Goal: Information Seeking & Learning: Learn about a topic

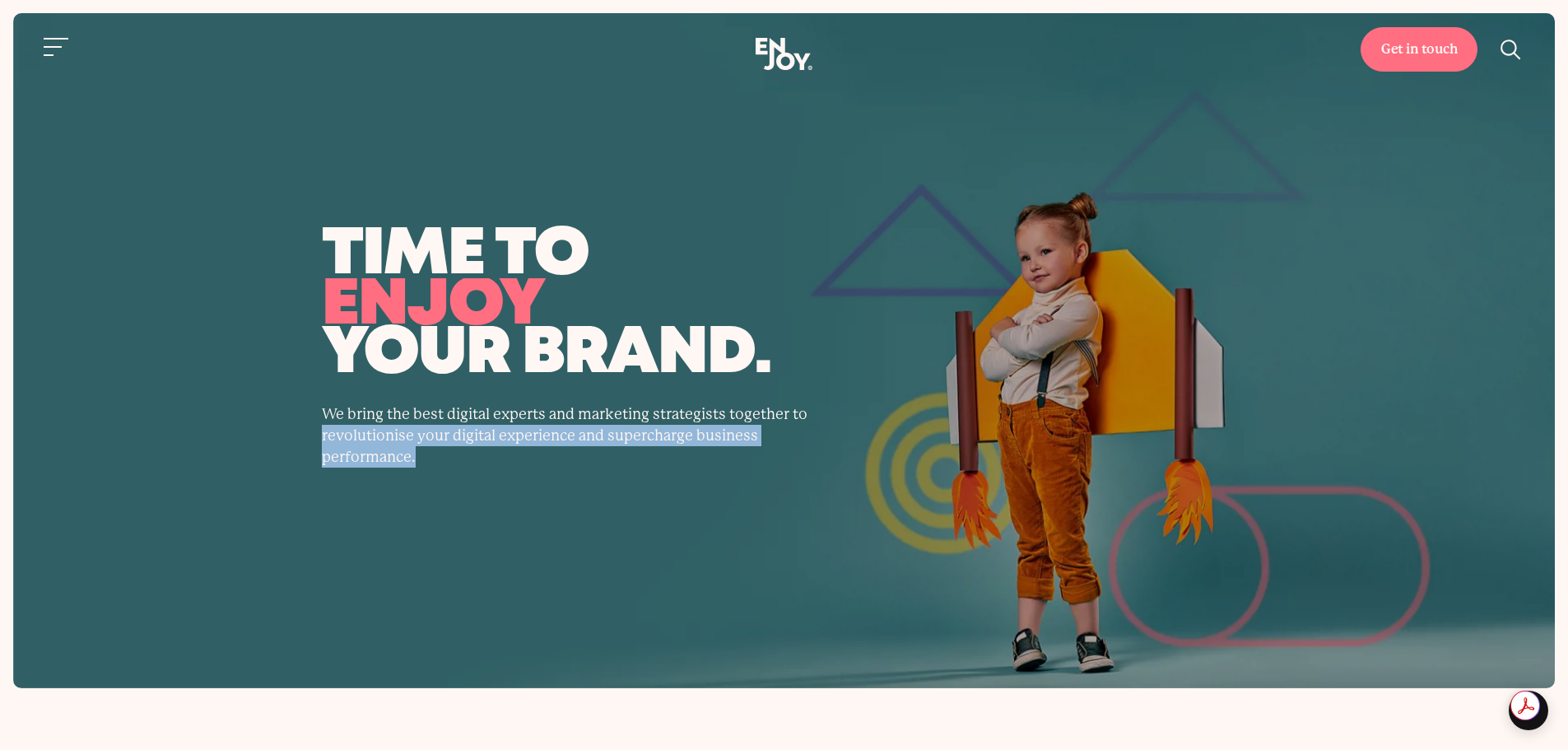
drag, startPoint x: 1239, startPoint y: 399, endPoint x: 1100, endPoint y: 481, distance: 161.4
click at [1100, 481] on div "time to transform enjoy grow your brand. We bring the best digital experts and …" at bounding box center [784, 351] width 1543 height 676
click at [1156, 385] on div "time to transform enjoy grow your brand. We bring the best digital experts and …" at bounding box center [784, 350] width 1005 height 235
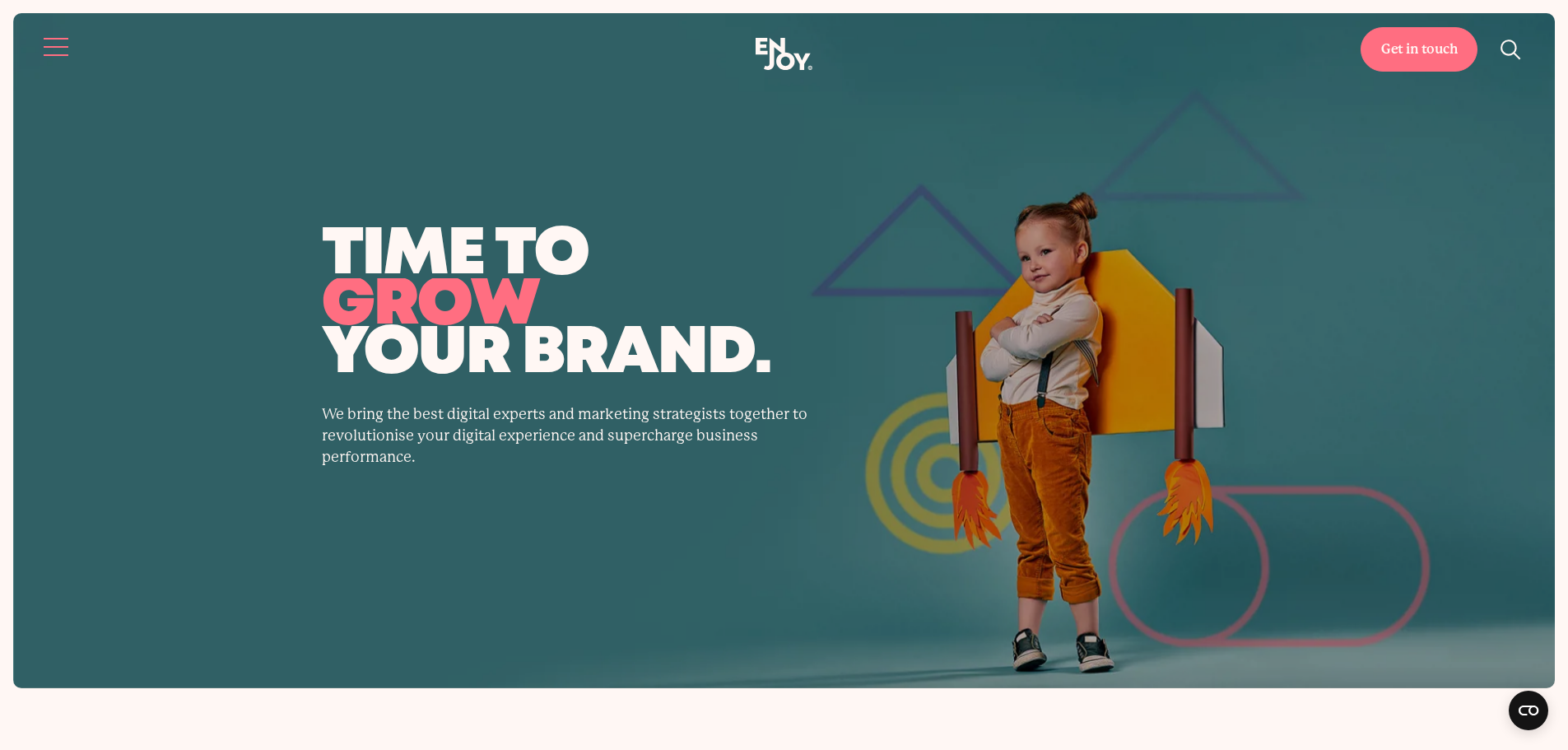
click at [54, 48] on button "Site navigation" at bounding box center [57, 46] width 35 height 35
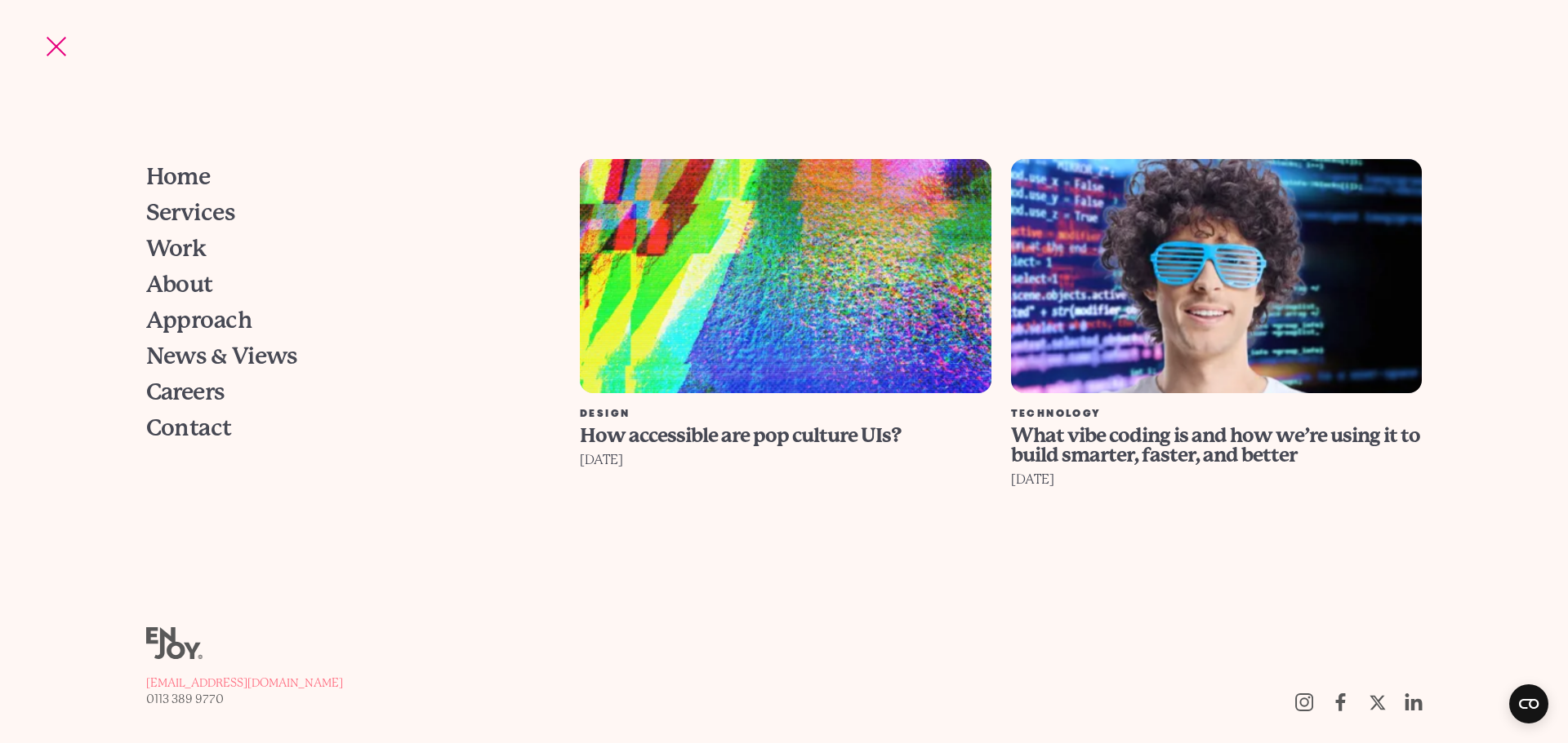
click at [1126, 325] on img at bounding box center [1216, 275] width 453 height 259
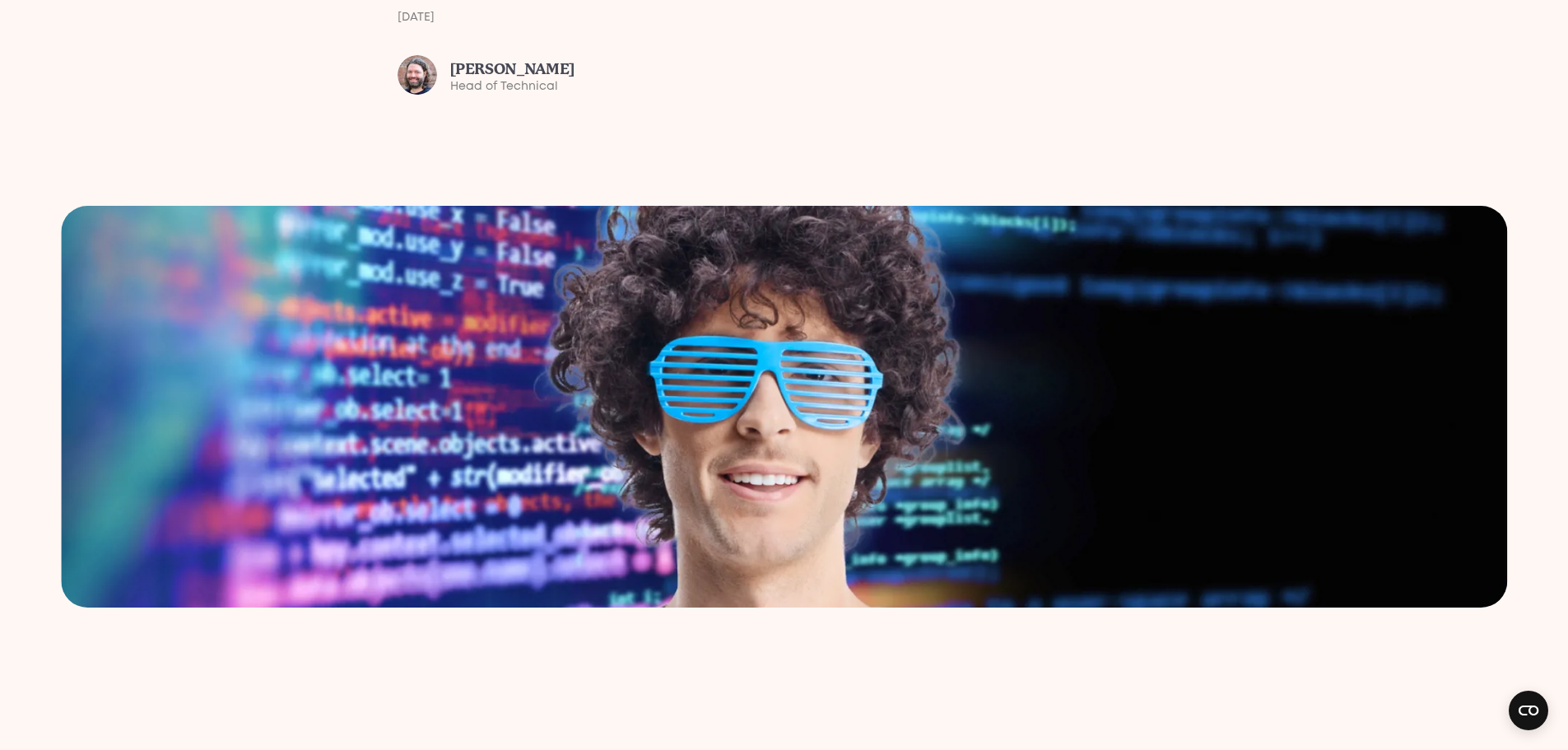
scroll to position [412, 0]
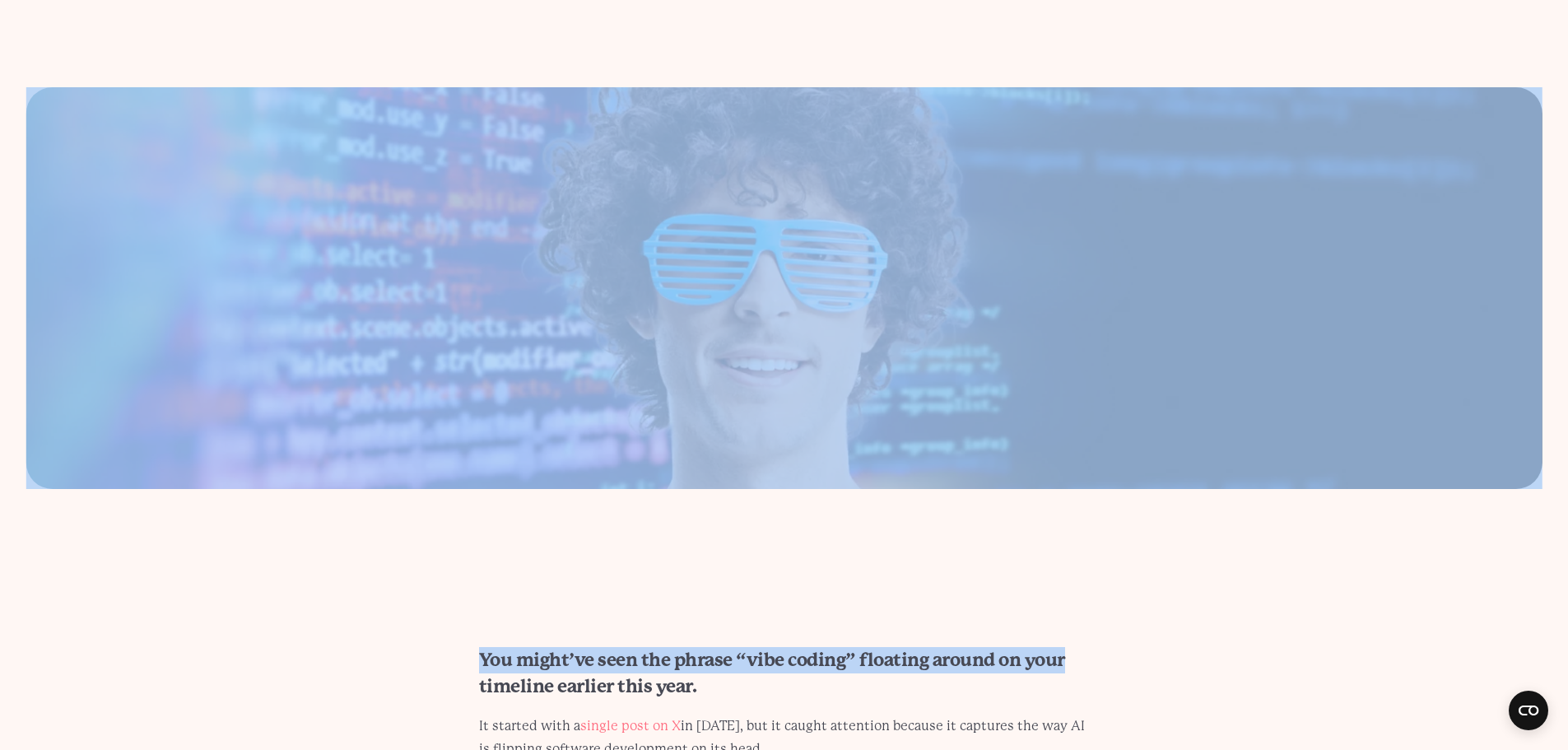
drag, startPoint x: 766, startPoint y: 253, endPoint x: 883, endPoint y: 348, distance: 150.7
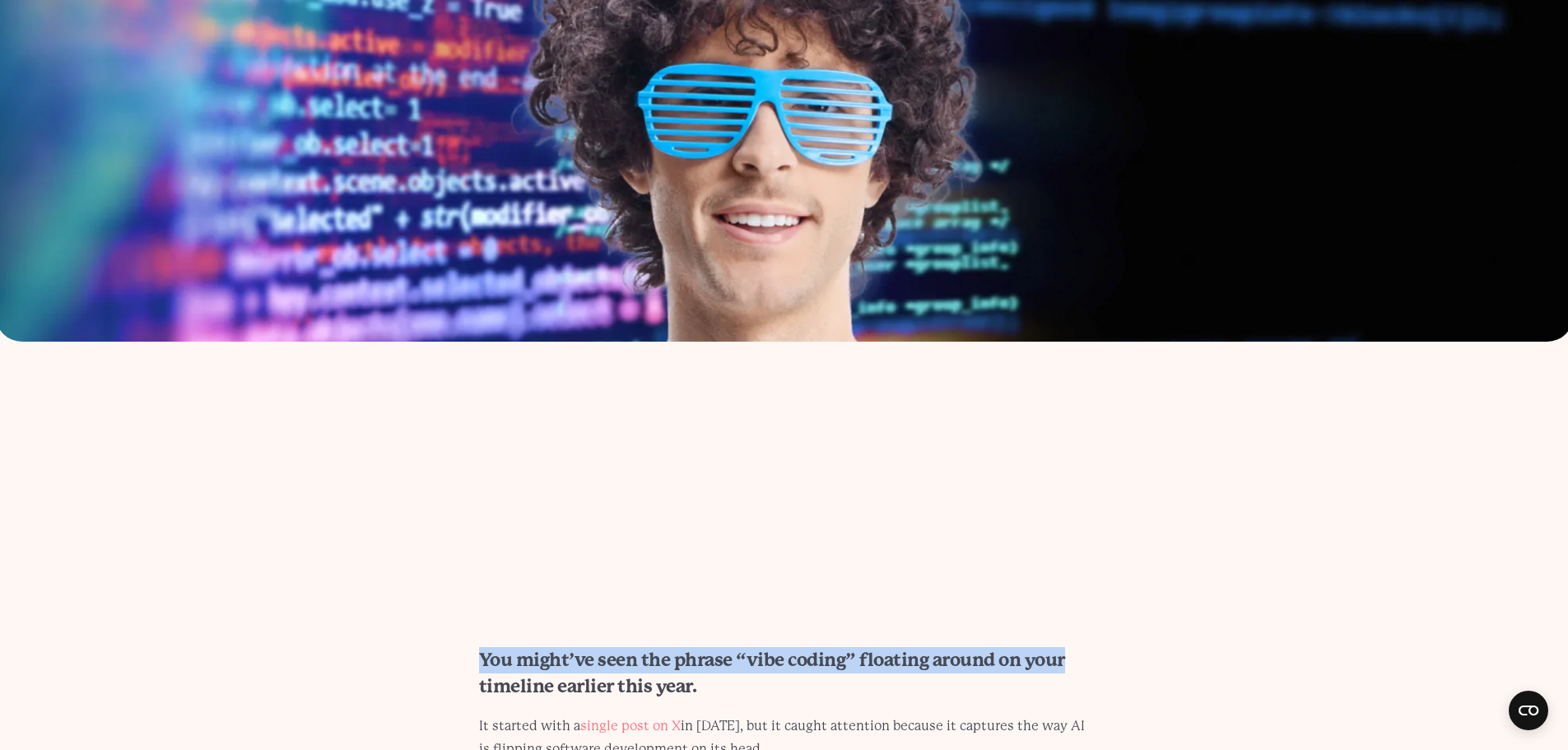
scroll to position [823, 0]
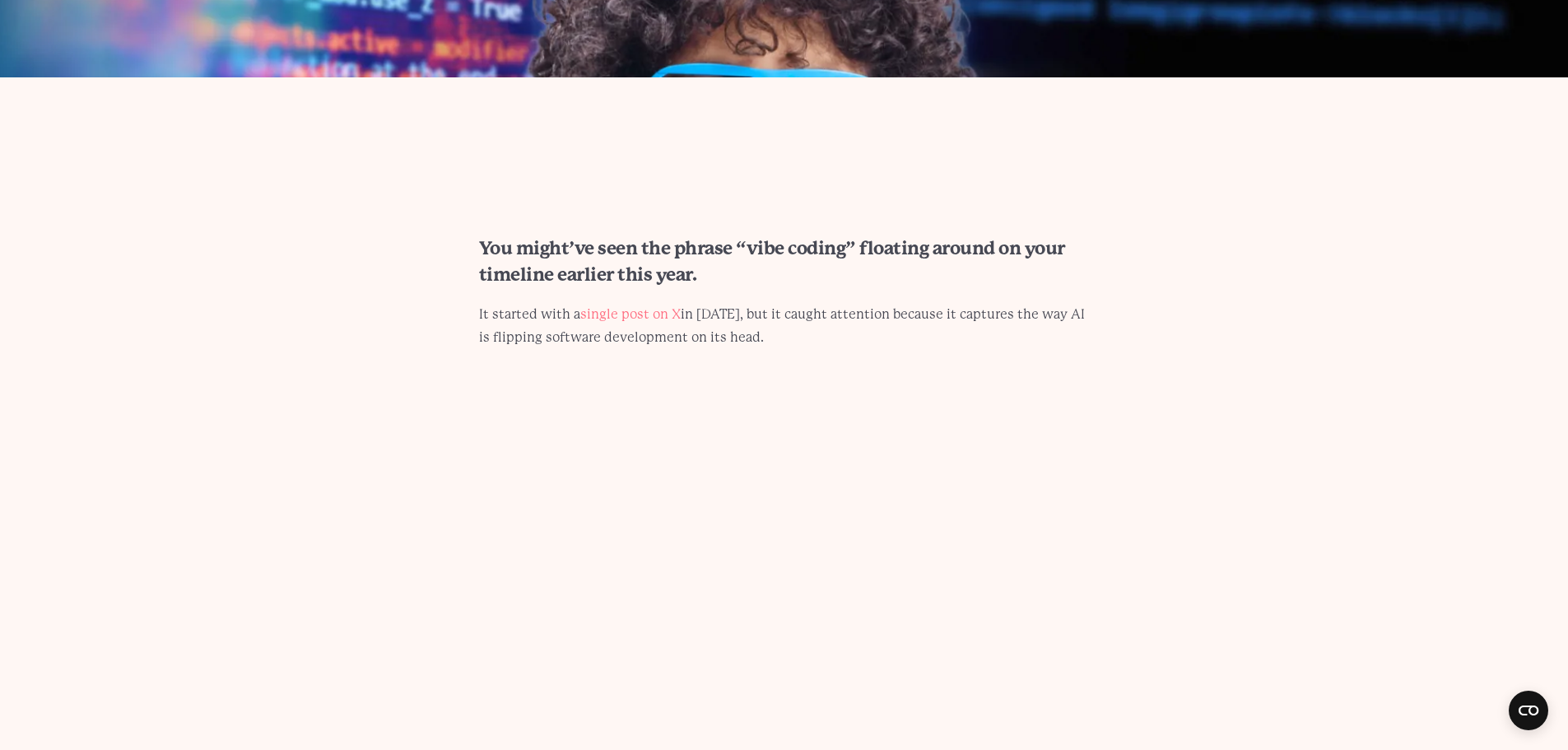
drag, startPoint x: 1229, startPoint y: 284, endPoint x: 1208, endPoint y: 284, distance: 21.0
click at [1224, 285] on section "You might’ve seen the phrase “vibe coding” floating around on your timeline ear…" at bounding box center [784, 292] width 1568 height 114
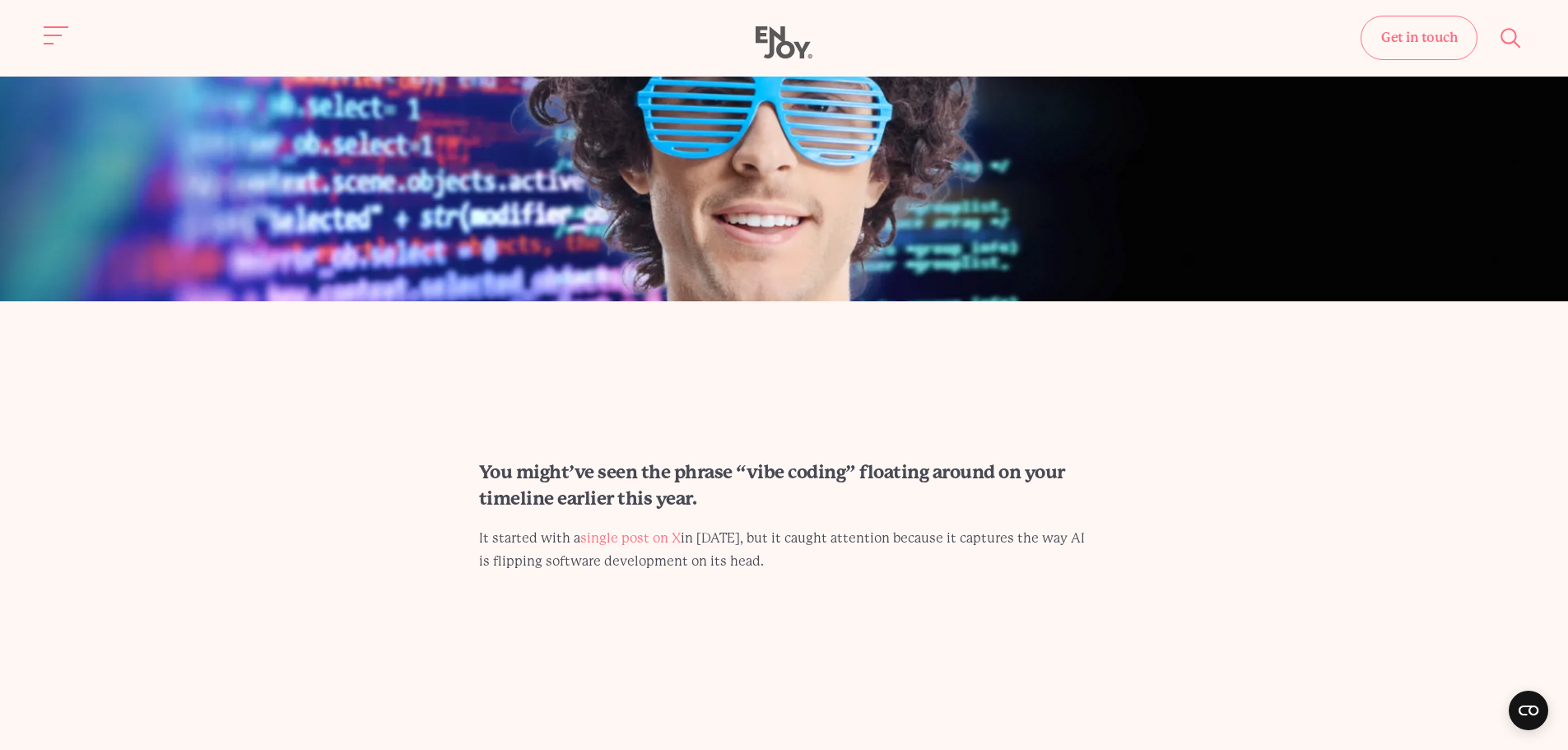
scroll to position [577, 0]
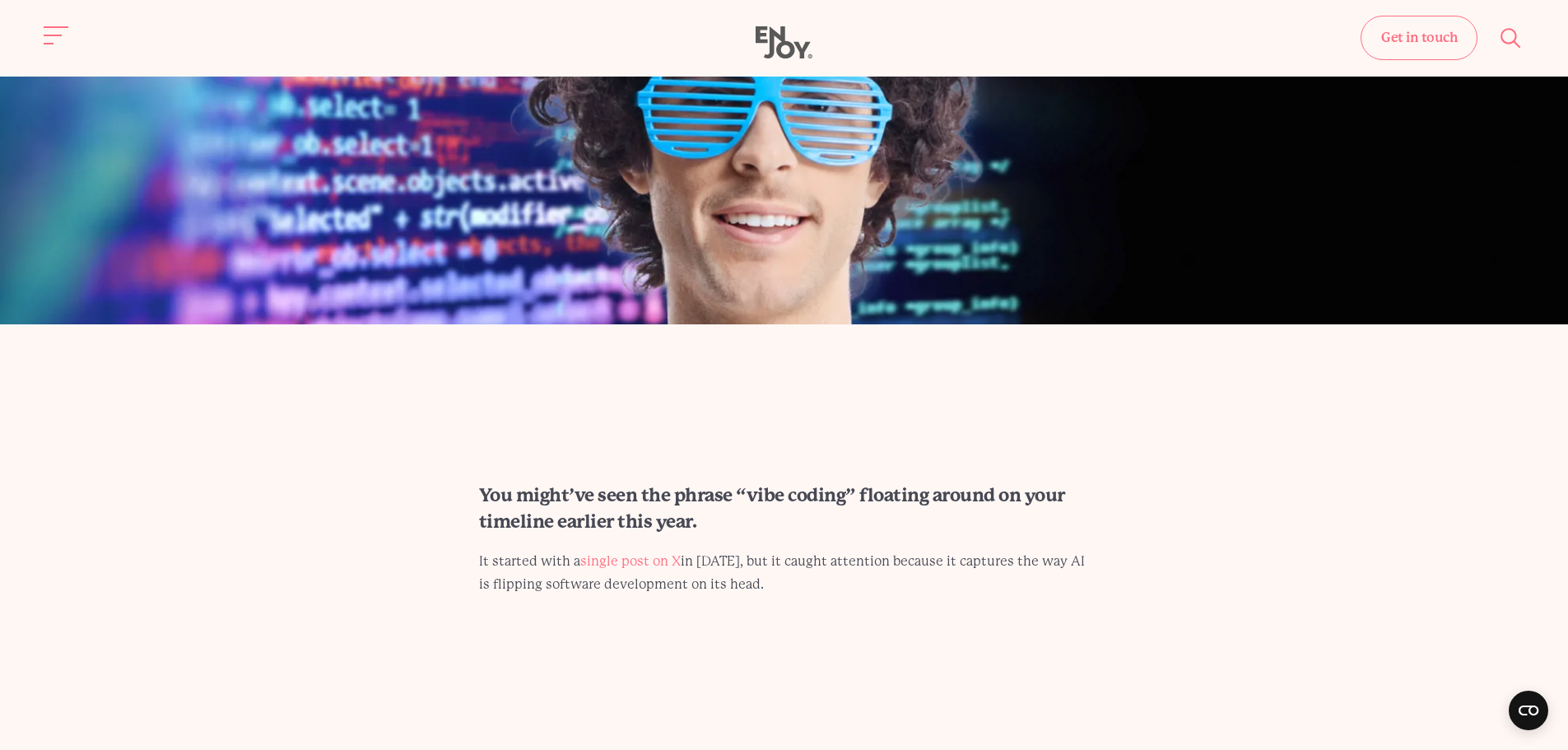
drag, startPoint x: 1141, startPoint y: 413, endPoint x: 1095, endPoint y: 382, distance: 55.5
drag, startPoint x: 1046, startPoint y: 205, endPoint x: 1052, endPoint y: 122, distance: 83.2
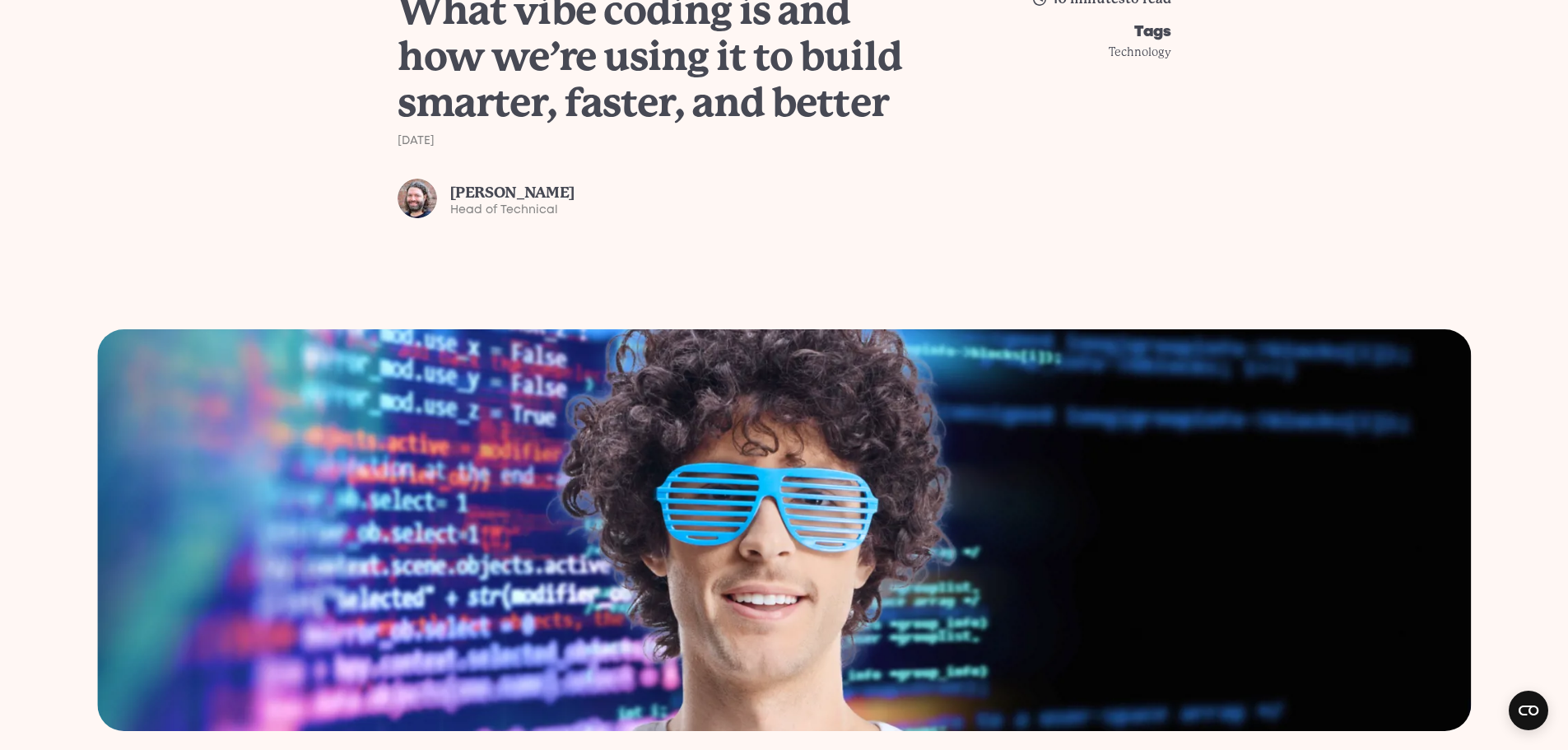
scroll to position [330, 0]
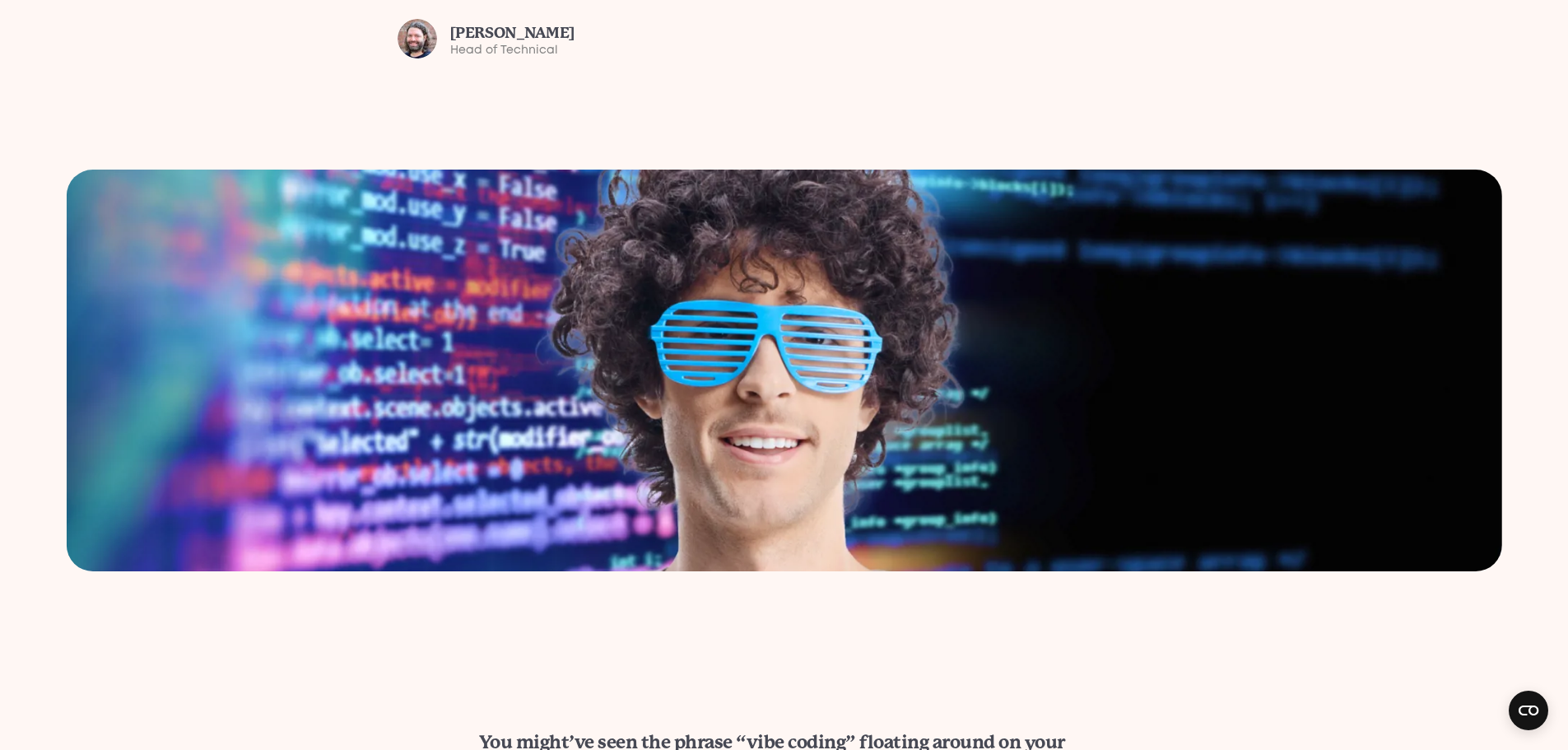
drag, startPoint x: 722, startPoint y: 411, endPoint x: 849, endPoint y: 173, distance: 269.8
drag, startPoint x: 821, startPoint y: 164, endPoint x: 649, endPoint y: 147, distance: 172.8
drag, startPoint x: 506, startPoint y: 263, endPoint x: 547, endPoint y: 175, distance: 97.1
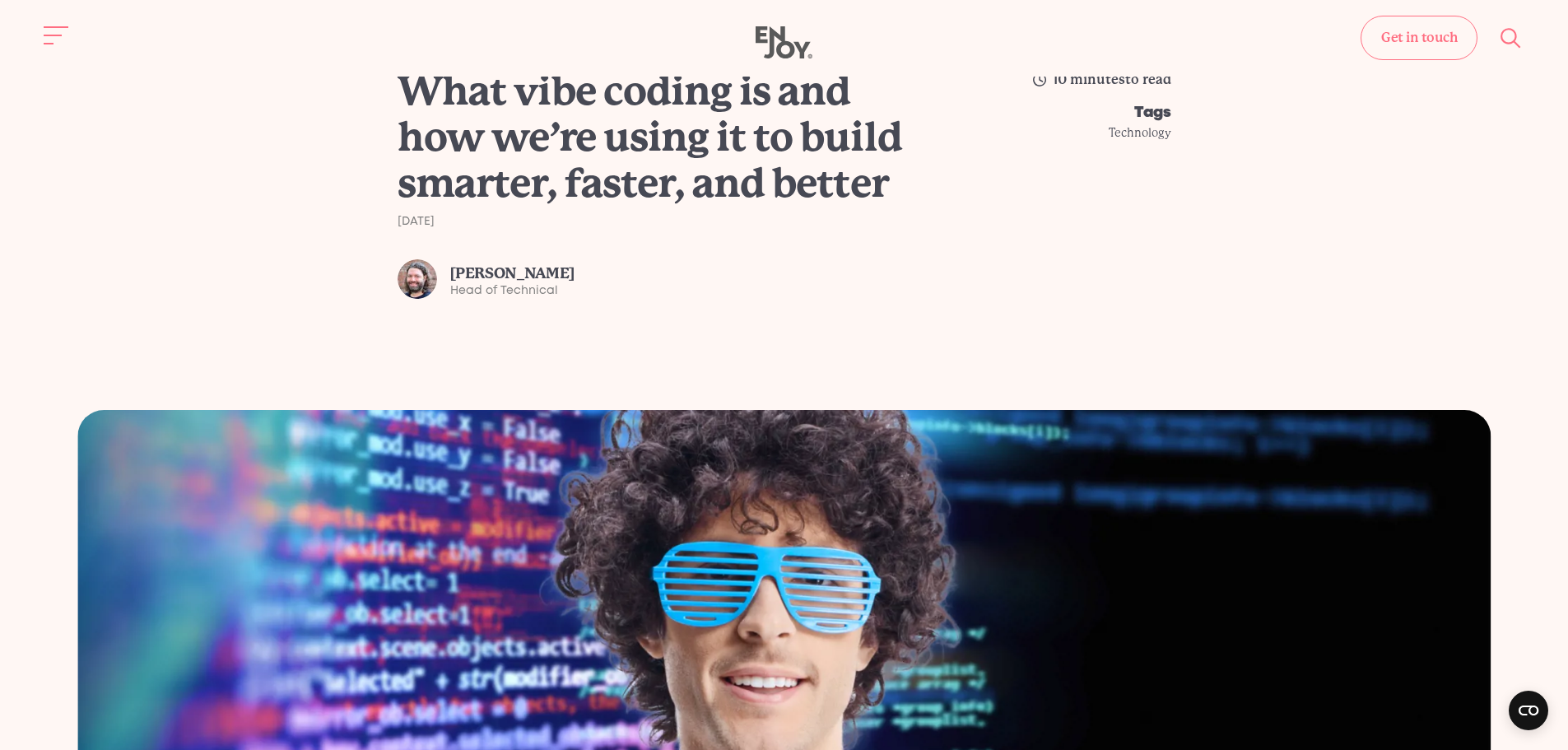
scroll to position [0, 0]
